Goal: Information Seeking & Learning: Learn about a topic

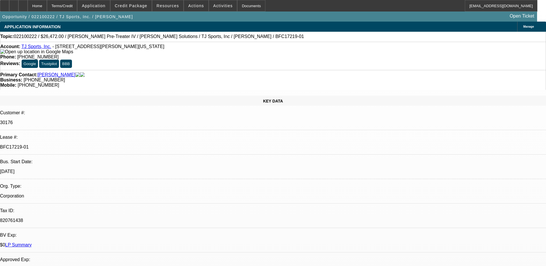
select select "0"
select select "2"
select select "0"
select select "2"
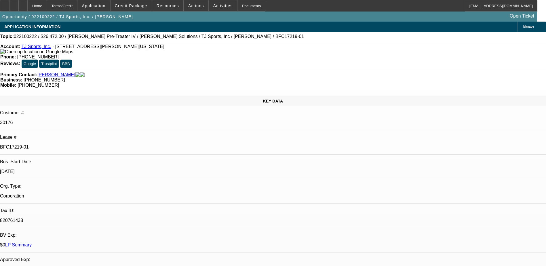
select select "0"
select select "1"
select select "2"
select select "1"
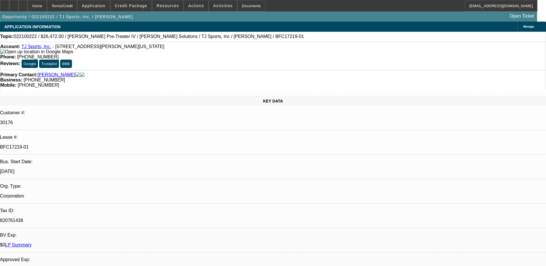
select select "2"
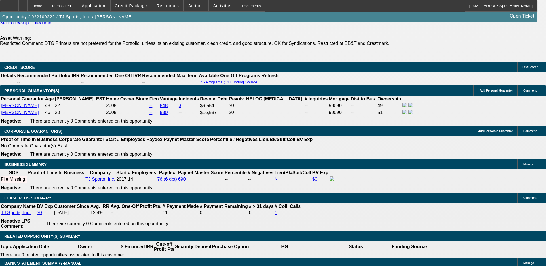
scroll to position [863, 0]
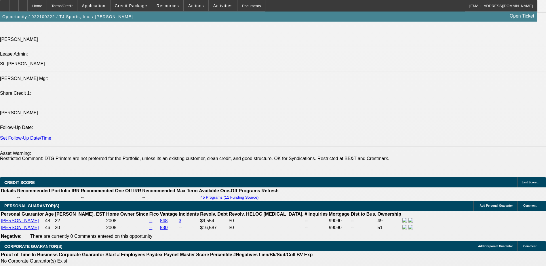
scroll to position [748, 0]
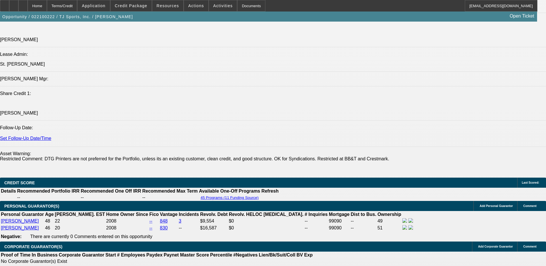
scroll to position [603, 0]
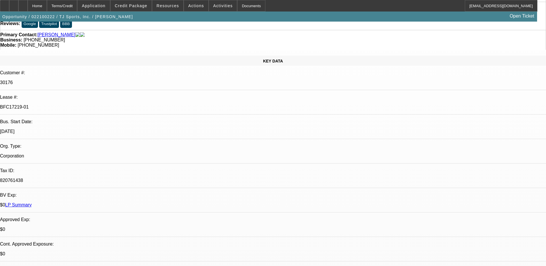
scroll to position [0, 0]
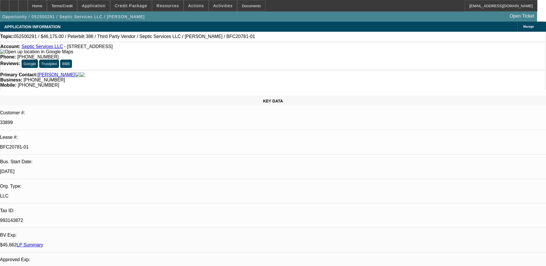
select select "0"
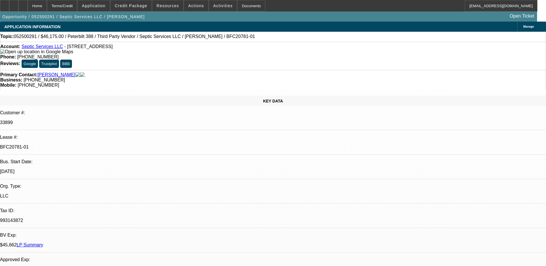
select select "0"
select select "1"
select select "2"
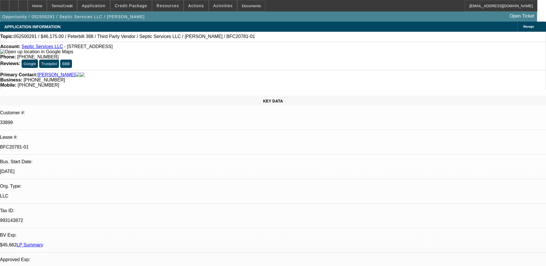
select select "6"
select select "1"
select select "2"
select select "1"
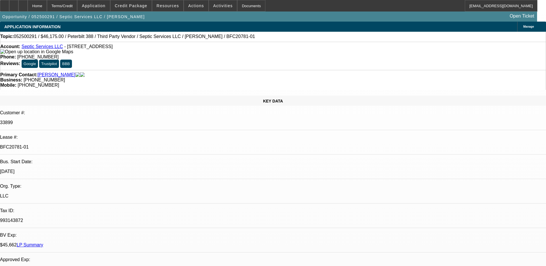
select select "2"
select select "1"
select select "2"
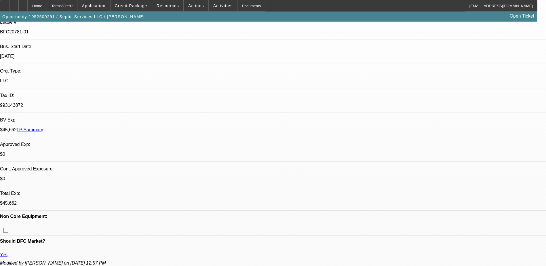
scroll to position [0, 0]
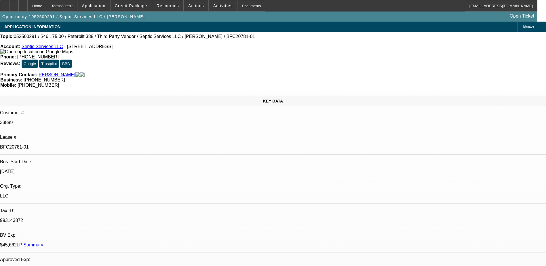
click at [43, 242] on link "LP Summary" at bounding box center [30, 244] width 26 height 5
select select "0"
select select "2"
select select "0"
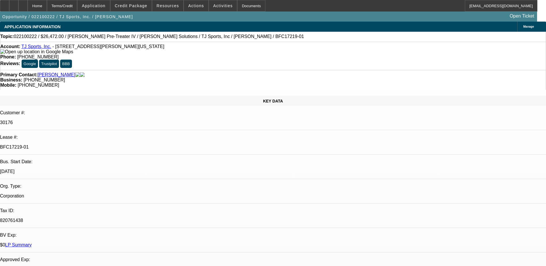
select select "2"
select select "0"
select select "2"
select select "0"
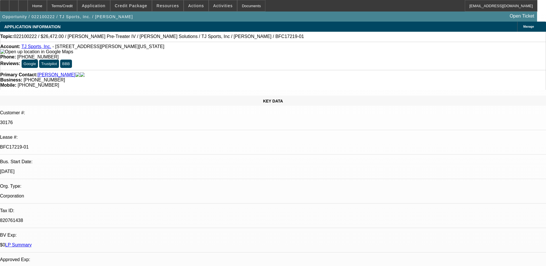
select select "2"
